Goal: Information Seeking & Learning: Learn about a topic

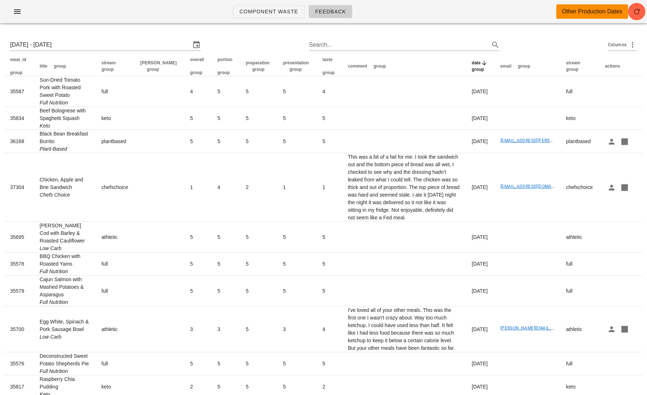
scroll to position [43, 0]
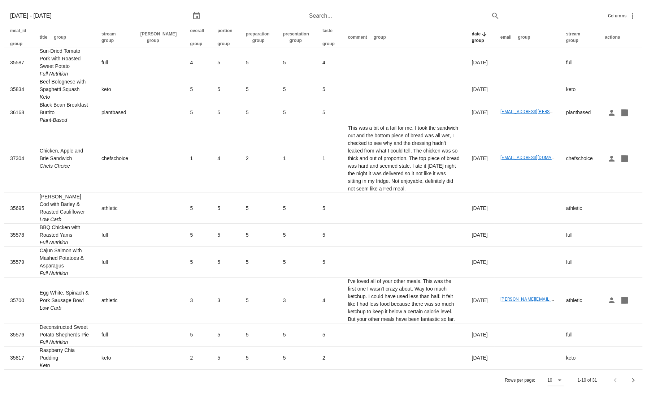
click at [565, 380] on div "Rows per page: 10 1-10 of 31" at bounding box center [323, 379] width 638 height 21
click at [559, 380] on icon at bounding box center [559, 380] width 9 height 9
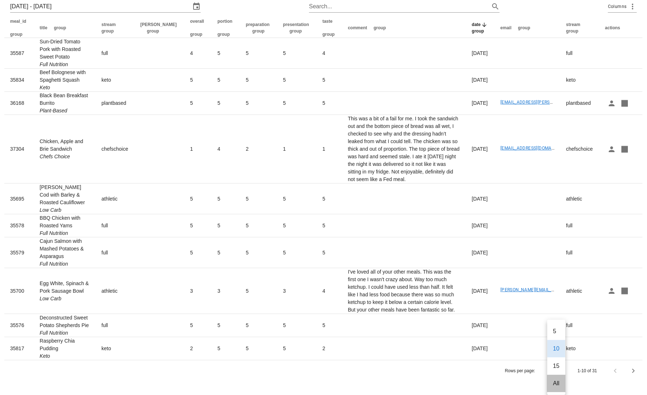
click at [551, 379] on div "All" at bounding box center [556, 382] width 18 height 17
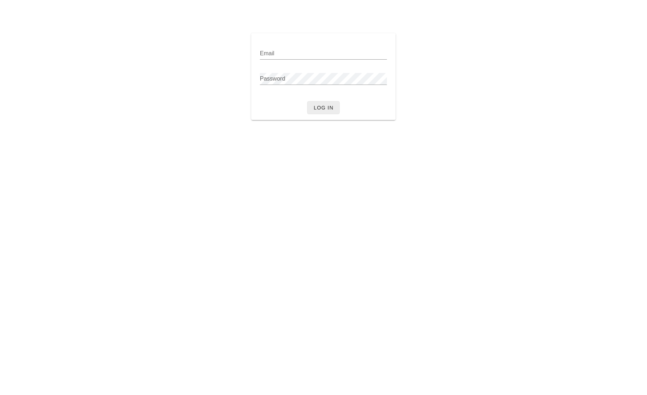
type input "[PERSON_NAME][EMAIL_ADDRESS][DOMAIN_NAME]"
click at [335, 109] on button "Log in" at bounding box center [323, 107] width 32 height 13
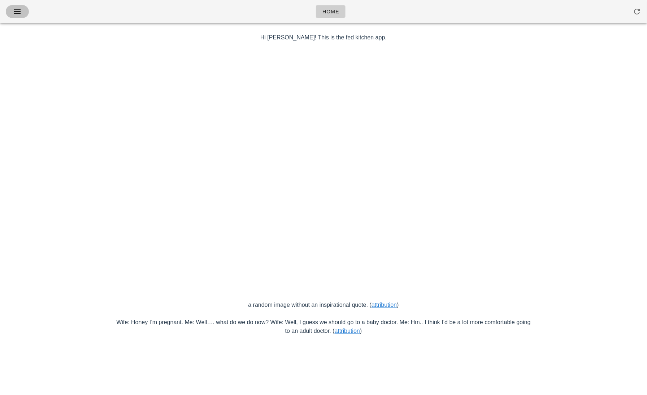
click at [12, 8] on span "button" at bounding box center [18, 11] width 12 height 9
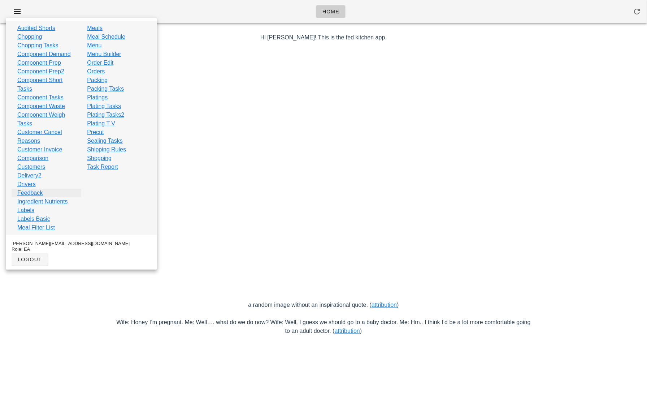
click at [29, 192] on link "Feedback" at bounding box center [29, 192] width 25 height 9
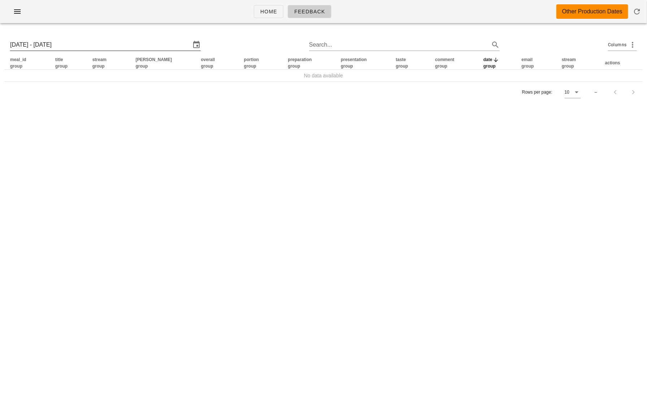
click at [87, 46] on input "[DATE] - [DATE]" at bounding box center [100, 45] width 181 height 12
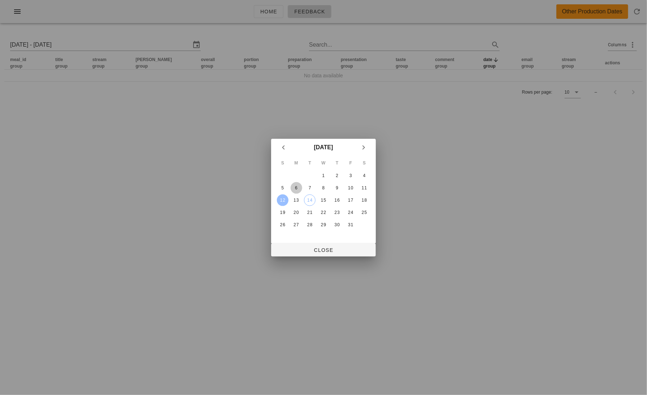
click at [297, 186] on div "6" at bounding box center [297, 187] width 12 height 5
type input "[DATE] - [DATE]"
click at [304, 247] on span "Close" at bounding box center [323, 250] width 93 height 6
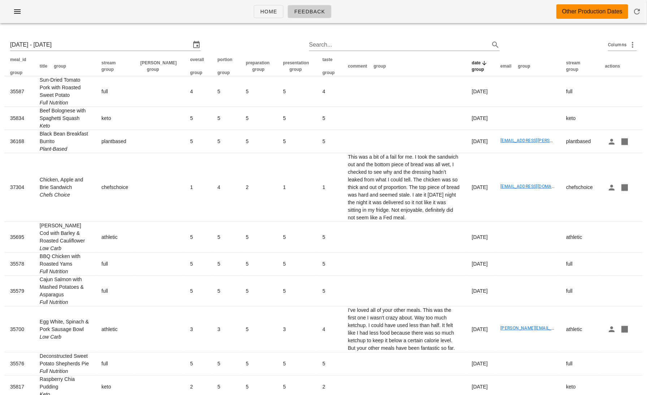
scroll to position [43, 0]
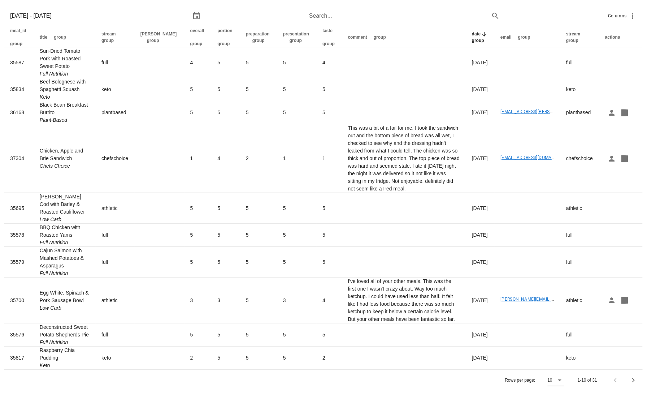
click at [557, 379] on icon at bounding box center [559, 380] width 9 height 9
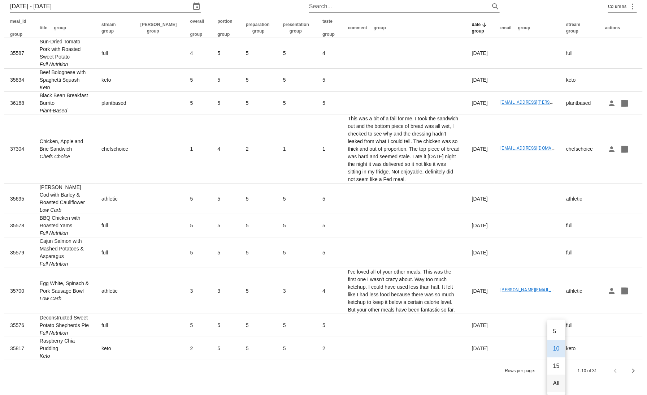
click at [554, 380] on div "All" at bounding box center [556, 383] width 6 height 7
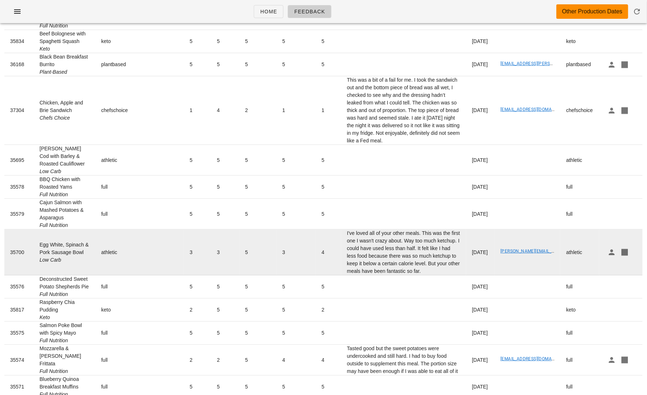
scroll to position [0, 0]
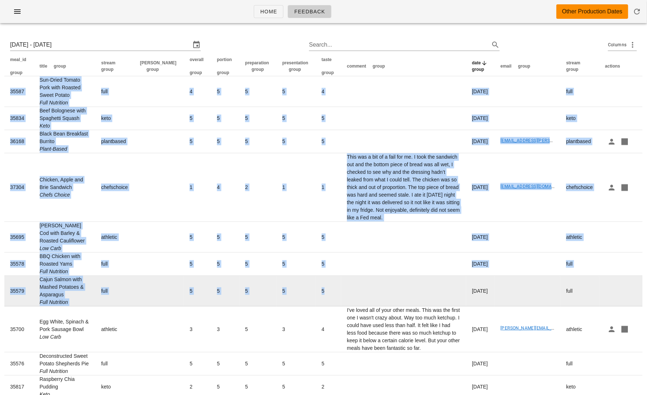
drag, startPoint x: 3, startPoint y: 71, endPoint x: 373, endPoint y: 306, distance: 437.8
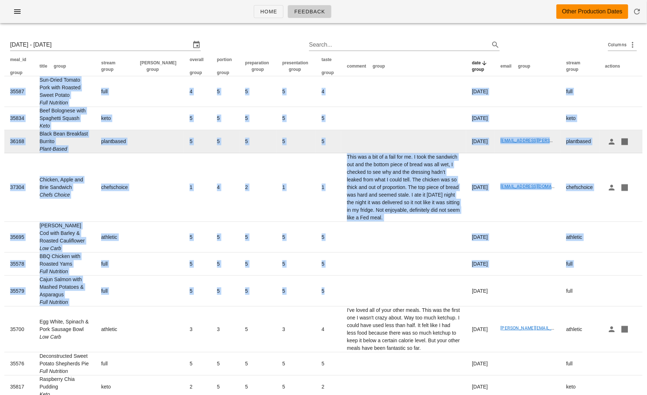
click at [184, 153] on td "5" at bounding box center [197, 141] width 27 height 23
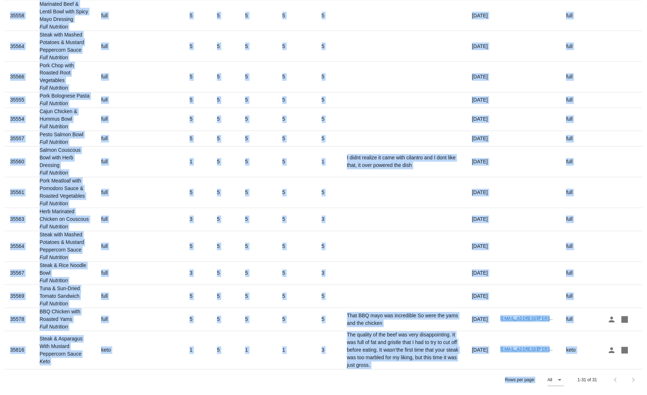
scroll to position [617, 0]
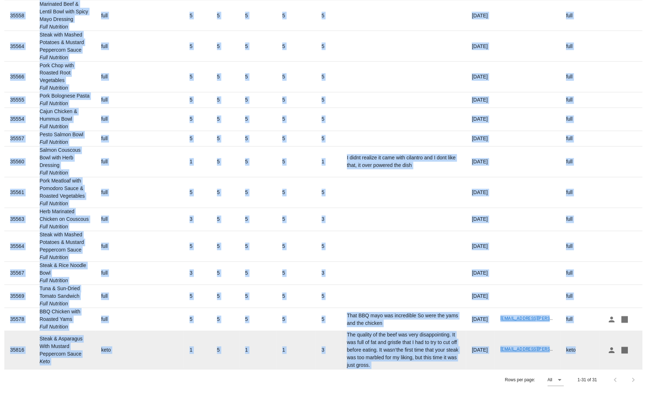
drag, startPoint x: 3, startPoint y: 66, endPoint x: 585, endPoint y: 360, distance: 651.9
copy table "lore_ip dolor sitam conse adipis elits doe tempo incidid utlab etdolor magna al…"
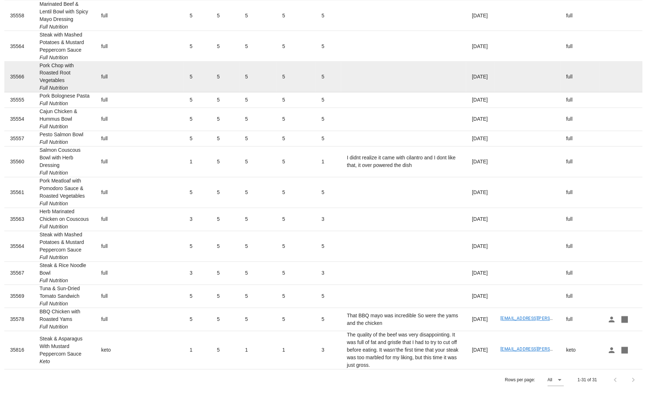
click at [211, 70] on td "5" at bounding box center [225, 77] width 28 height 31
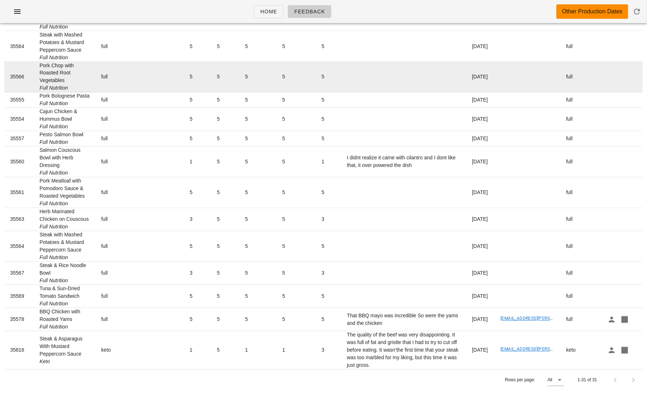
scroll to position [0, 0]
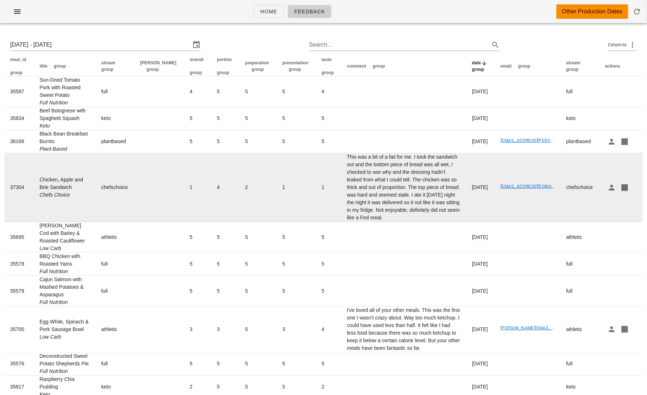
drag, startPoint x: 83, startPoint y: 190, endPoint x: 38, endPoint y: 185, distance: 45.3
click at [38, 185] on td "Chicken, Apple and Brie Sandwich Chefs Choice" at bounding box center [65, 187] width 62 height 69
copy td "Chicken, Apple and Brie Sandwich"
click at [277, 197] on td "1" at bounding box center [296, 187] width 39 height 69
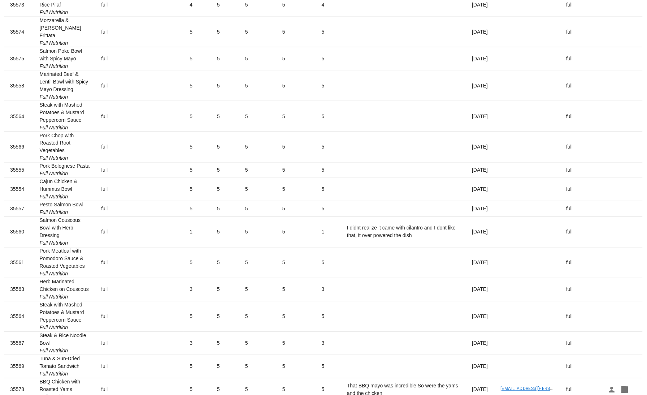
scroll to position [560, 0]
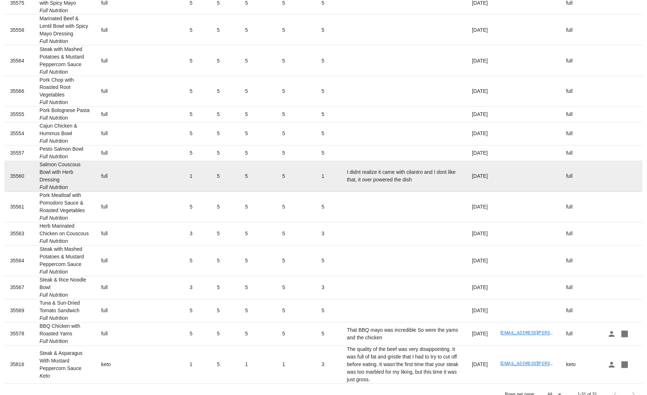
drag, startPoint x: 61, startPoint y: 208, endPoint x: 35, endPoint y: 193, distance: 30.2
click at [35, 192] on td "Salmon Couscous Bowl with Herb Dressing Full Nutrition" at bounding box center [65, 176] width 62 height 31
copy td "Salmon Couscous Bowl with Herb Dressing"
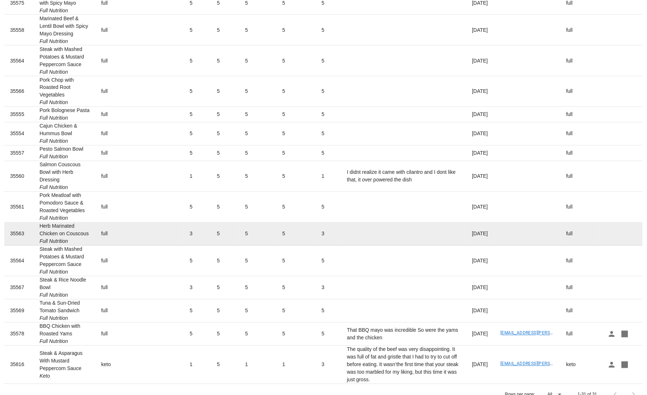
scroll to position [617, 0]
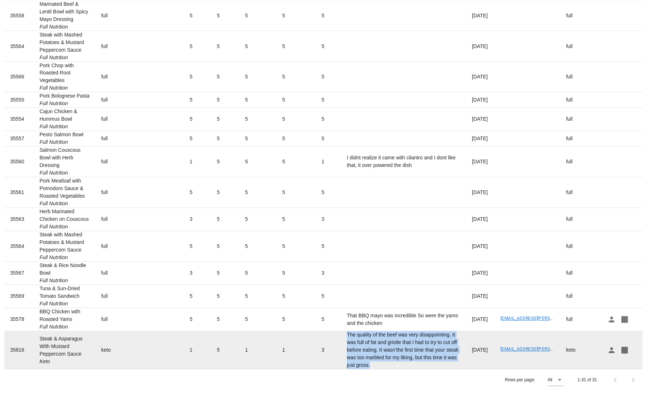
drag, startPoint x: 418, startPoint y: 364, endPoint x: 316, endPoint y: 345, distance: 103.6
click at [341, 345] on td "The quality of the beef was very disappointing. It was full of fat and gristle …" at bounding box center [403, 350] width 125 height 38
copy td "The quality of the beef was very disappointing. It was full of fat and gristle …"
